Goal: Communication & Community: Answer question/provide support

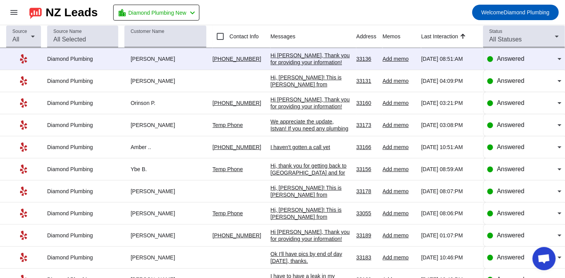
click at [282, 58] on div "Hi [PERSON_NAME], Thank you for providing your information! We'll get back to y…" at bounding box center [311, 66] width 80 height 28
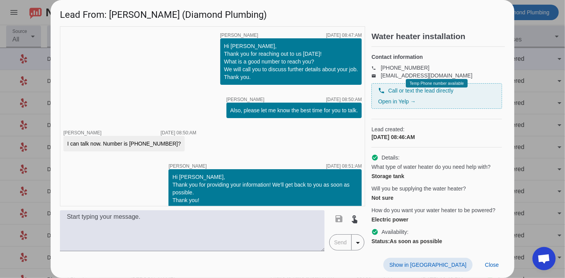
scroll to position [8, 0]
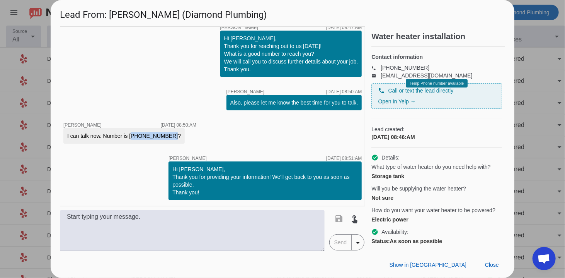
drag, startPoint x: 130, startPoint y: 133, endPoint x: 165, endPoint y: 136, distance: 35.4
click at [165, 136] on div "I can talk now. Number is [PHONE_NUMBER]?" at bounding box center [124, 136] width 114 height 8
copy div "[PHONE_NUMBER]?"
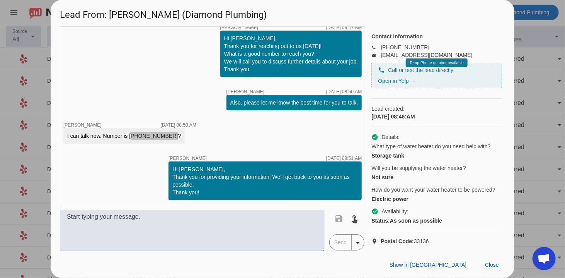
scroll to position [34, 0]
drag, startPoint x: 147, startPoint y: 15, endPoint x: 111, endPoint y: 12, distance: 35.3
click at [111, 12] on h1 "Lead From: [PERSON_NAME] (Diamond Plumbing)" at bounding box center [283, 13] width 464 height 26
copy h1 "[PERSON_NAME]"
drag, startPoint x: 130, startPoint y: 135, endPoint x: 164, endPoint y: 136, distance: 34.1
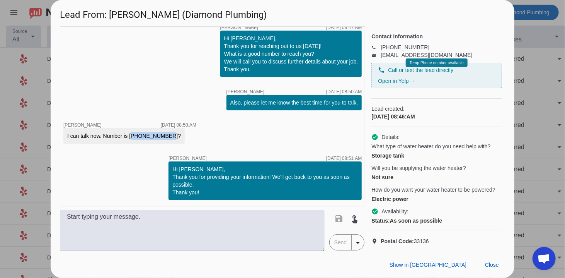
click at [164, 136] on div "I can talk now. Number is [PHONE_NUMBER]?" at bounding box center [124, 136] width 114 height 8
copy div "[PHONE_NUMBER]"
